Goal: Find specific page/section

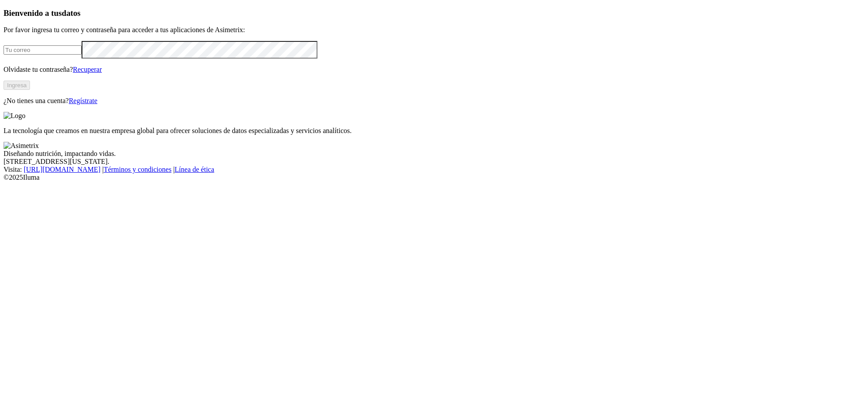
type input "[EMAIL_ADDRESS][DOMAIN_NAME]"
click at [30, 90] on button "Ingresa" at bounding box center [17, 85] width 26 height 9
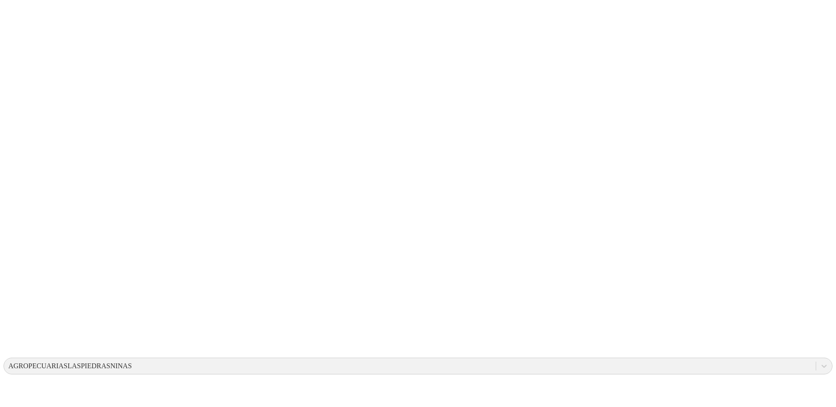
drag, startPoint x: 424, startPoint y: 129, endPoint x: 523, endPoint y: 170, distance: 107.9
drag, startPoint x: 431, startPoint y: 131, endPoint x: 558, endPoint y: 176, distance: 134.8
